Goal: Task Accomplishment & Management: Manage account settings

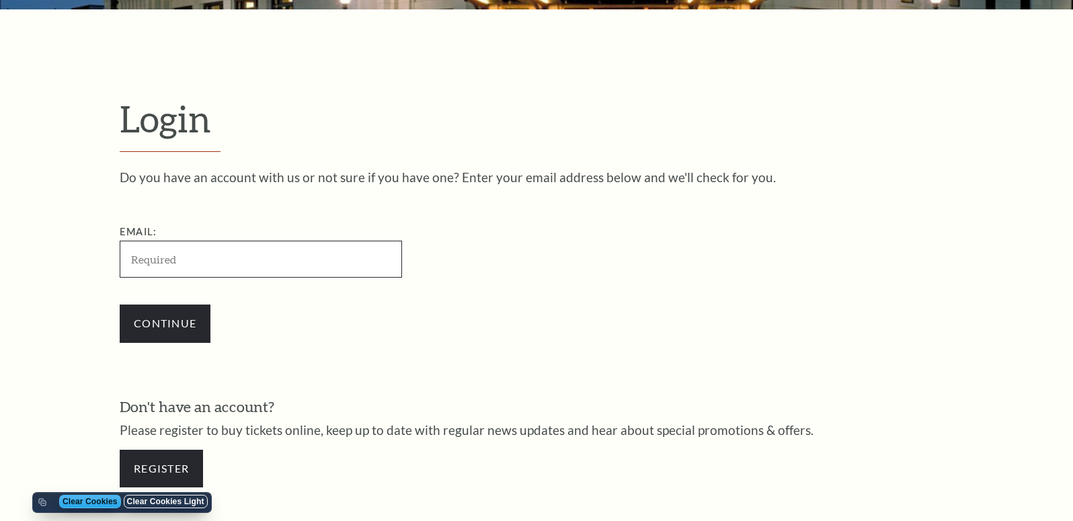
click at [340, 265] on input "Email:" at bounding box center [261, 259] width 282 height 37
paste input "[EMAIL_ADDRESS][DOMAIN_NAME]"
type input "[EMAIL_ADDRESS][DOMAIN_NAME]"
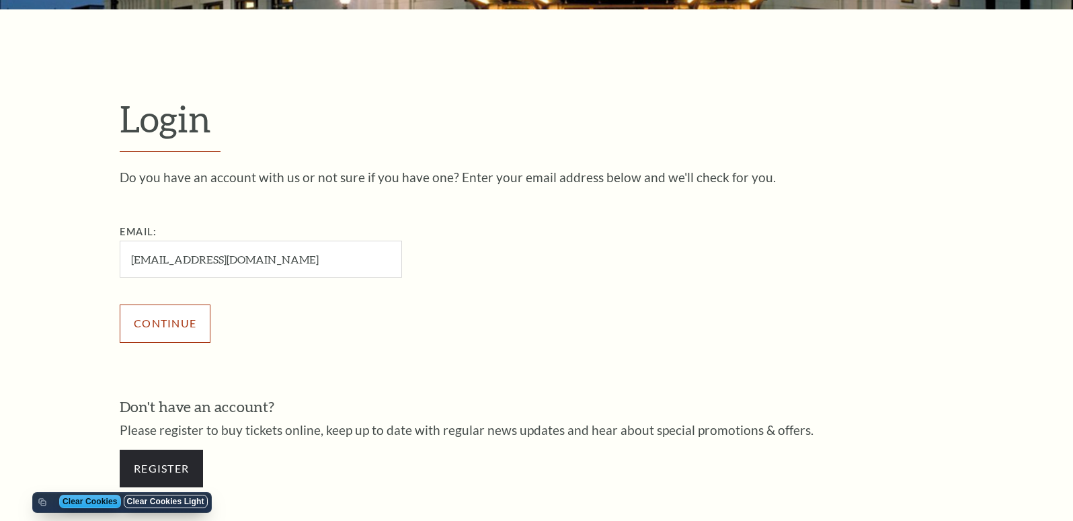
click at [182, 329] on input "Continue" at bounding box center [165, 323] width 91 height 38
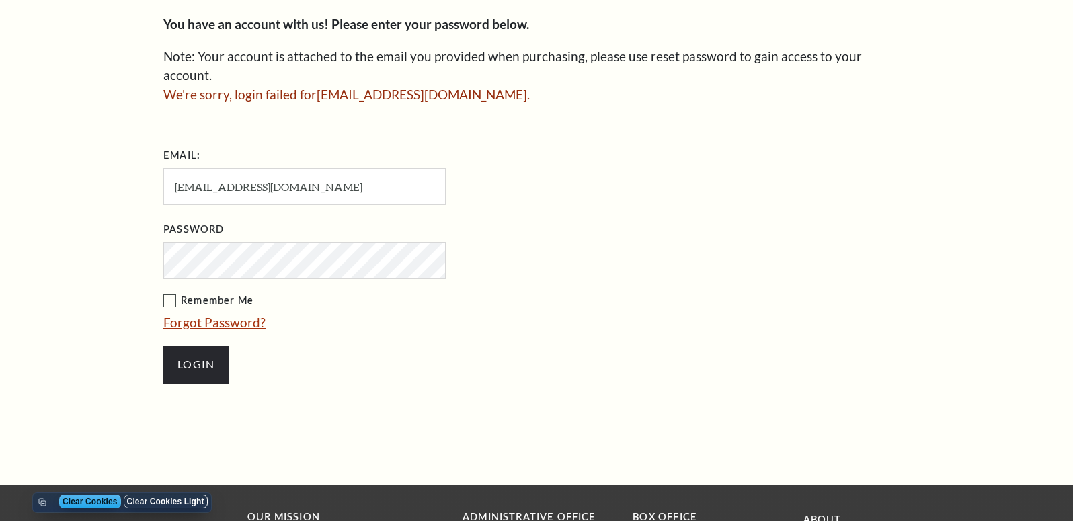
click at [226, 324] on link "Forgot Password?" at bounding box center [214, 322] width 102 height 15
click at [218, 320] on link "Forgot Password?" at bounding box center [214, 322] width 102 height 15
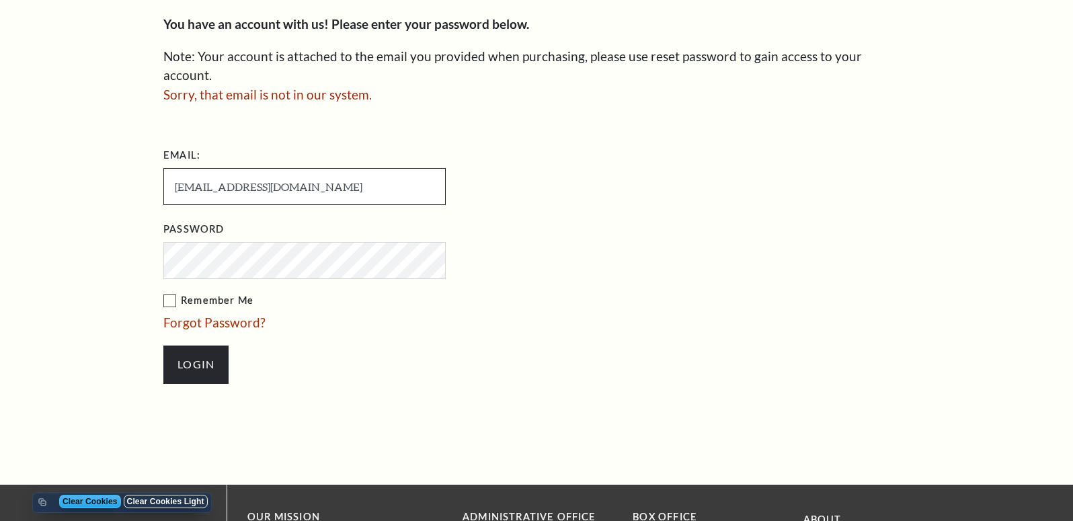
click at [419, 191] on input "[EMAIL_ADDRESS][DOMAIN_NAME]" at bounding box center [304, 186] width 282 height 37
click at [204, 323] on link "Forgot Password?" at bounding box center [214, 322] width 102 height 15
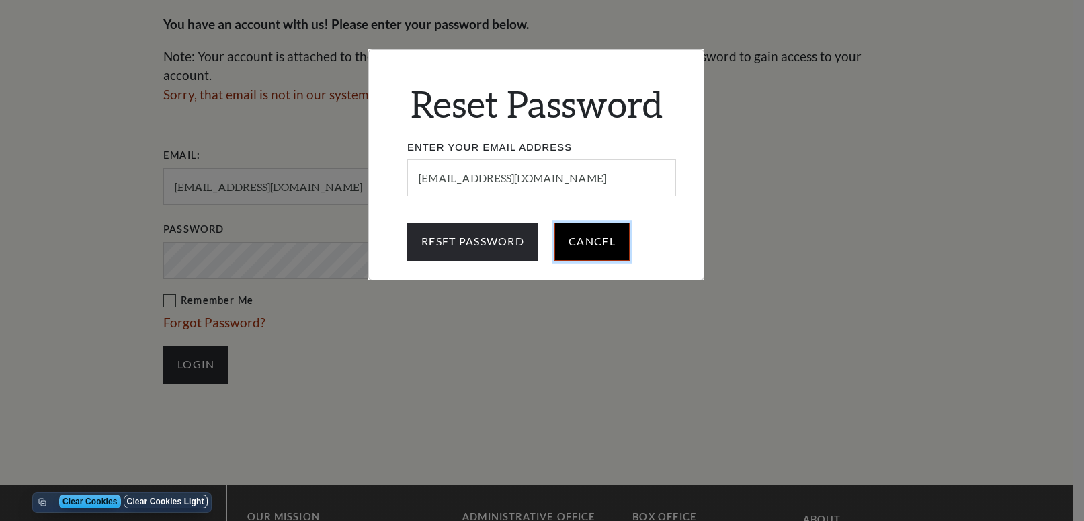
click at [609, 244] on input "Cancel" at bounding box center [591, 241] width 75 height 38
